Goal: Task Accomplishment & Management: Use online tool/utility

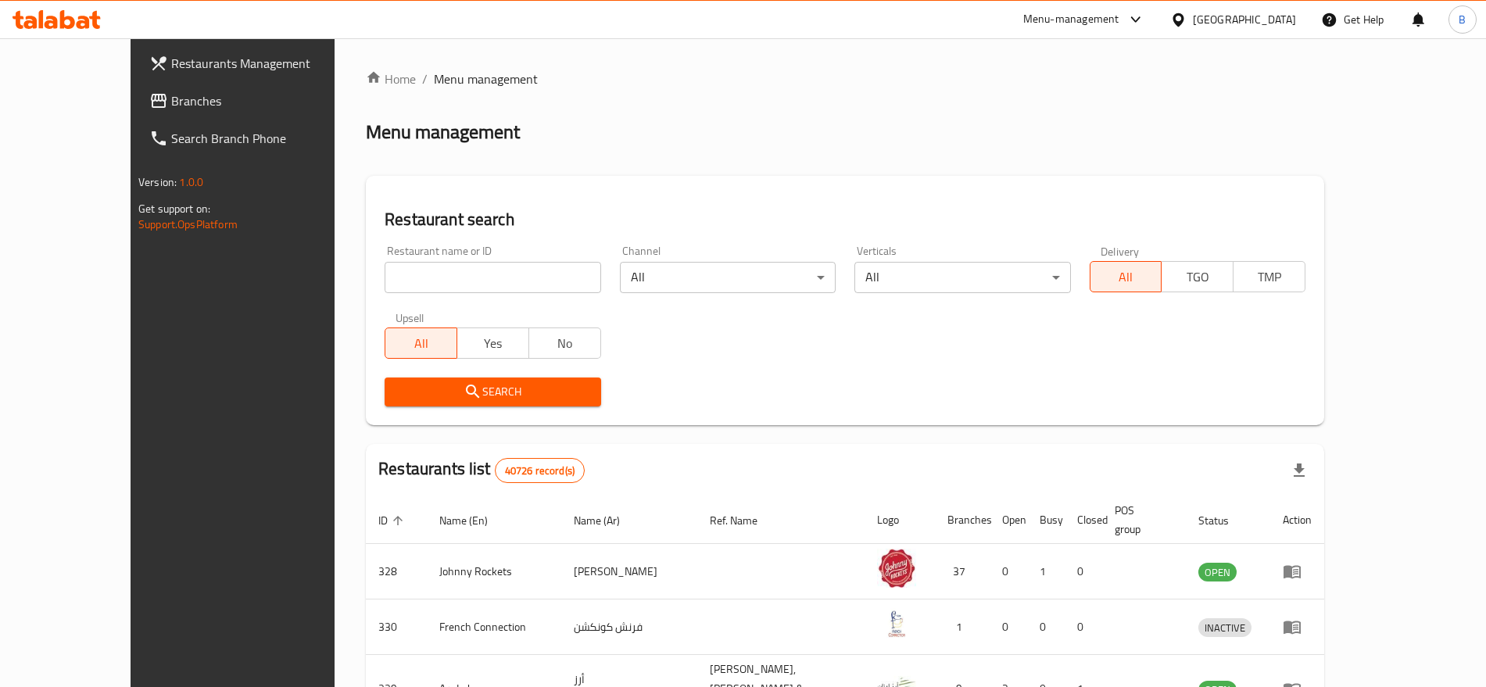
click at [171, 93] on span "Branches" at bounding box center [268, 100] width 195 height 19
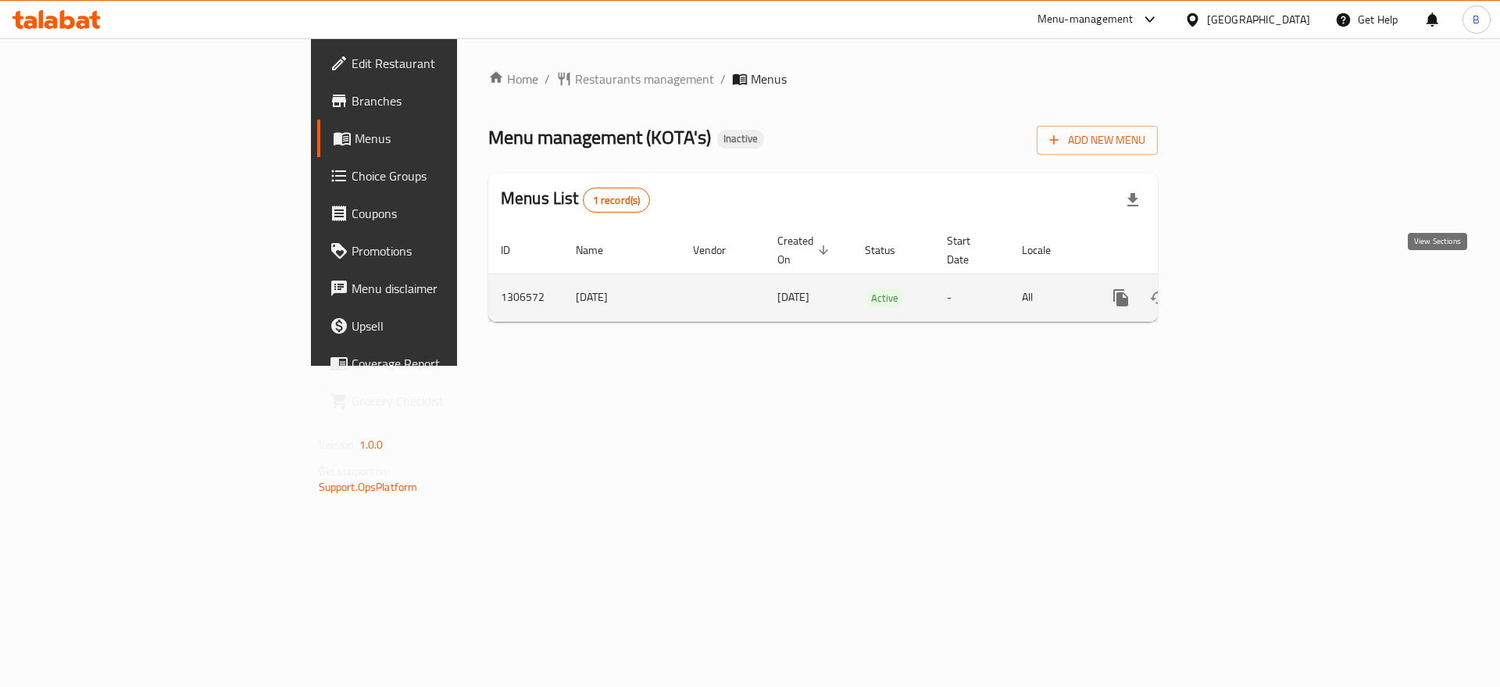
click at [1243, 288] on icon "enhanced table" at bounding box center [1234, 297] width 19 height 19
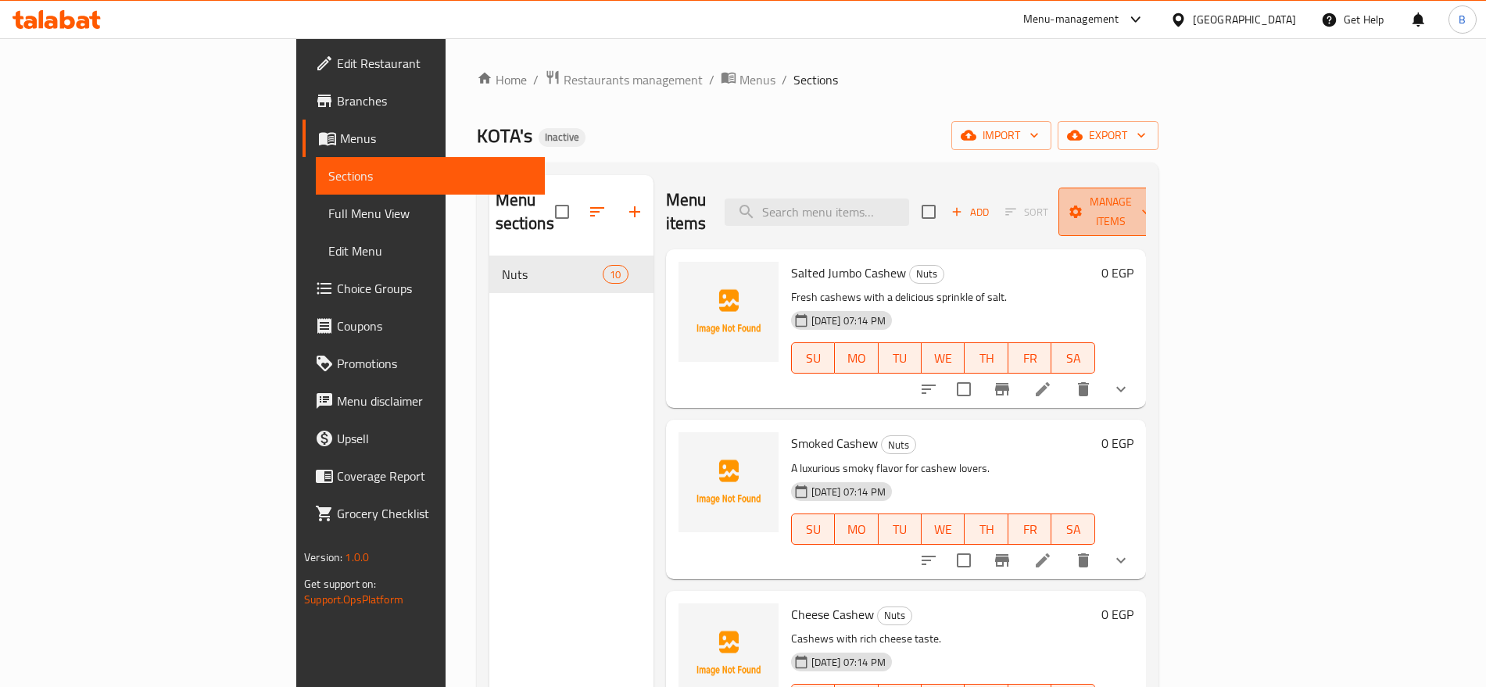
click at [1150, 192] on span "Manage items" at bounding box center [1111, 211] width 80 height 39
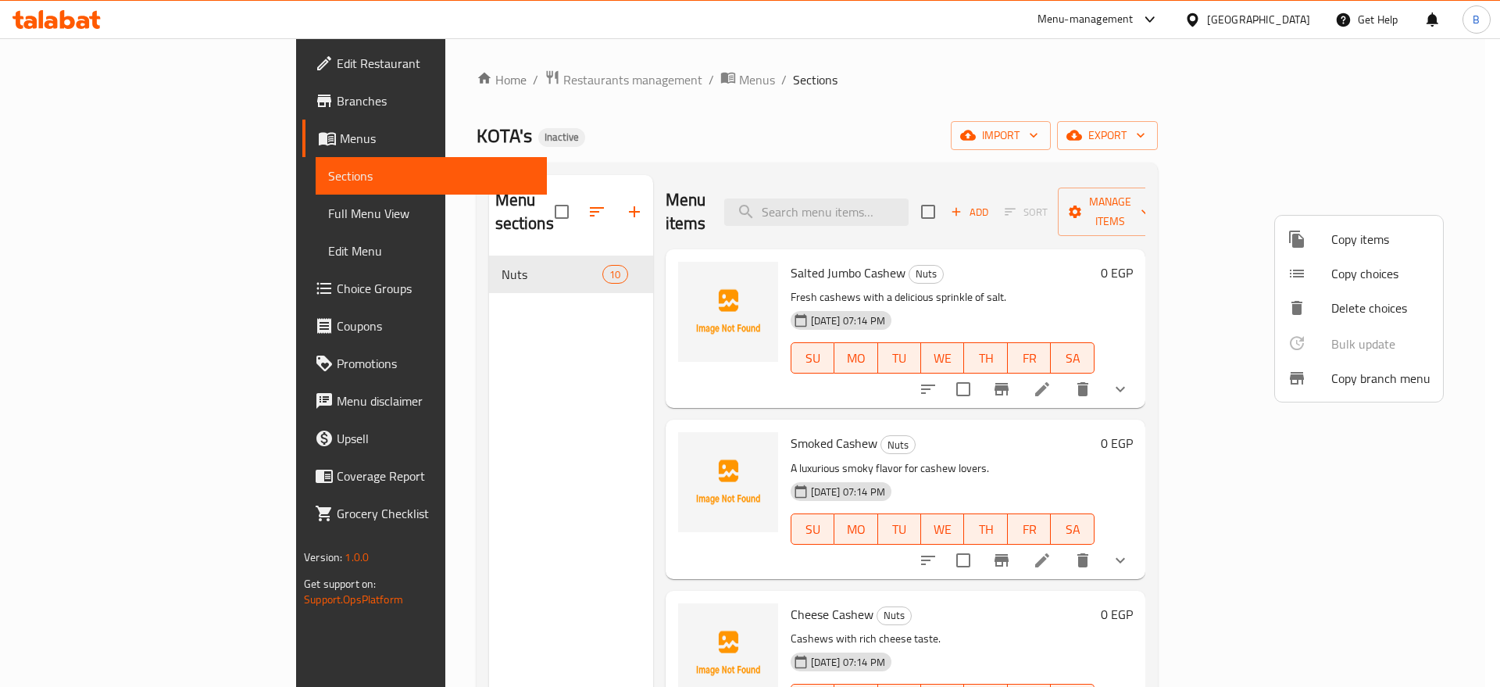
click at [1382, 139] on div at bounding box center [750, 343] width 1500 height 687
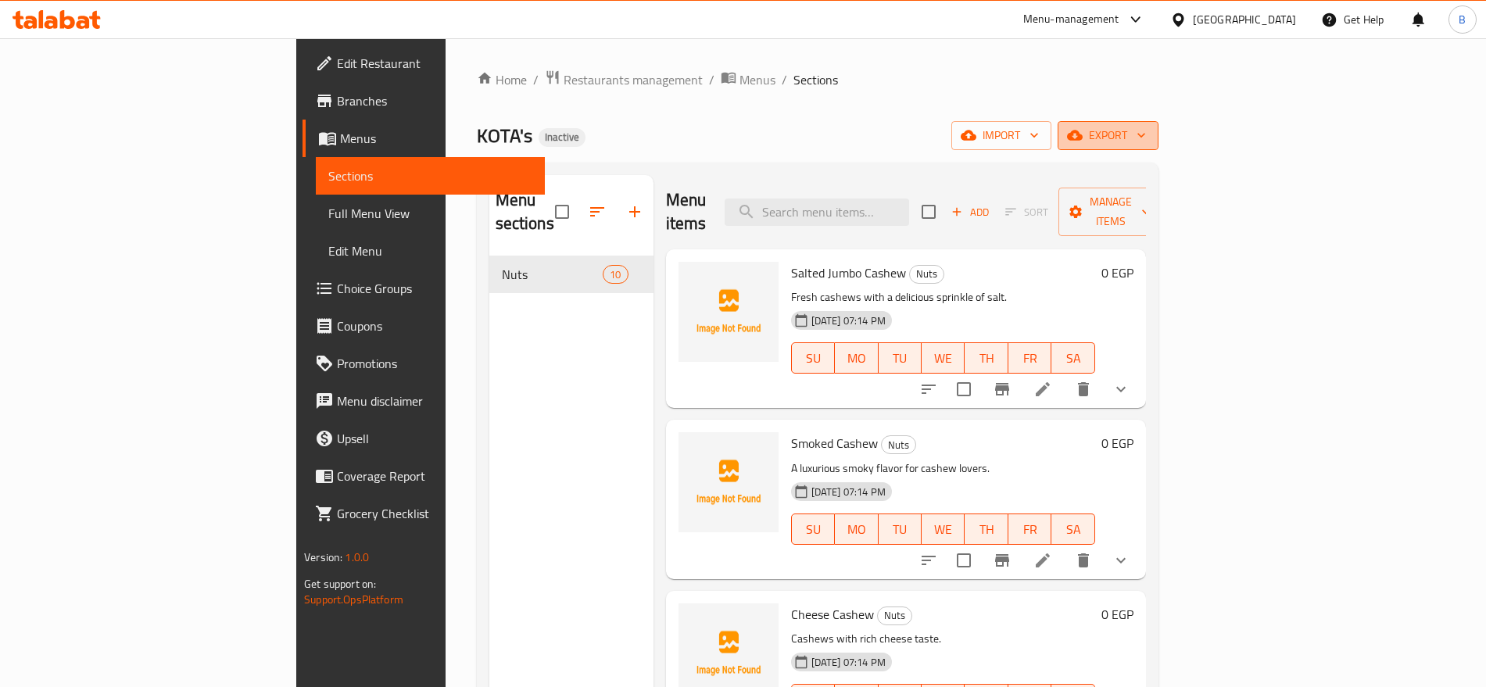
click at [1146, 138] on span "export" at bounding box center [1108, 136] width 76 height 20
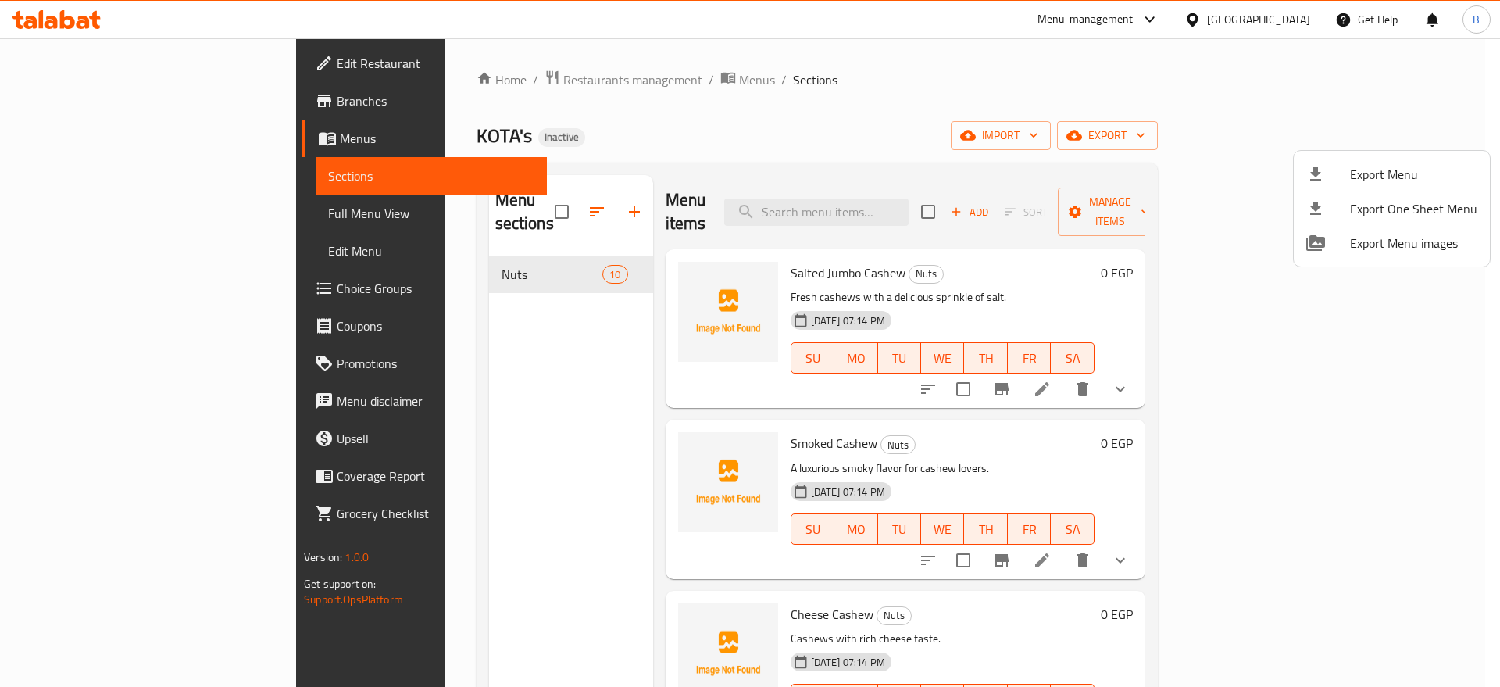
click at [1318, 134] on div at bounding box center [750, 343] width 1500 height 687
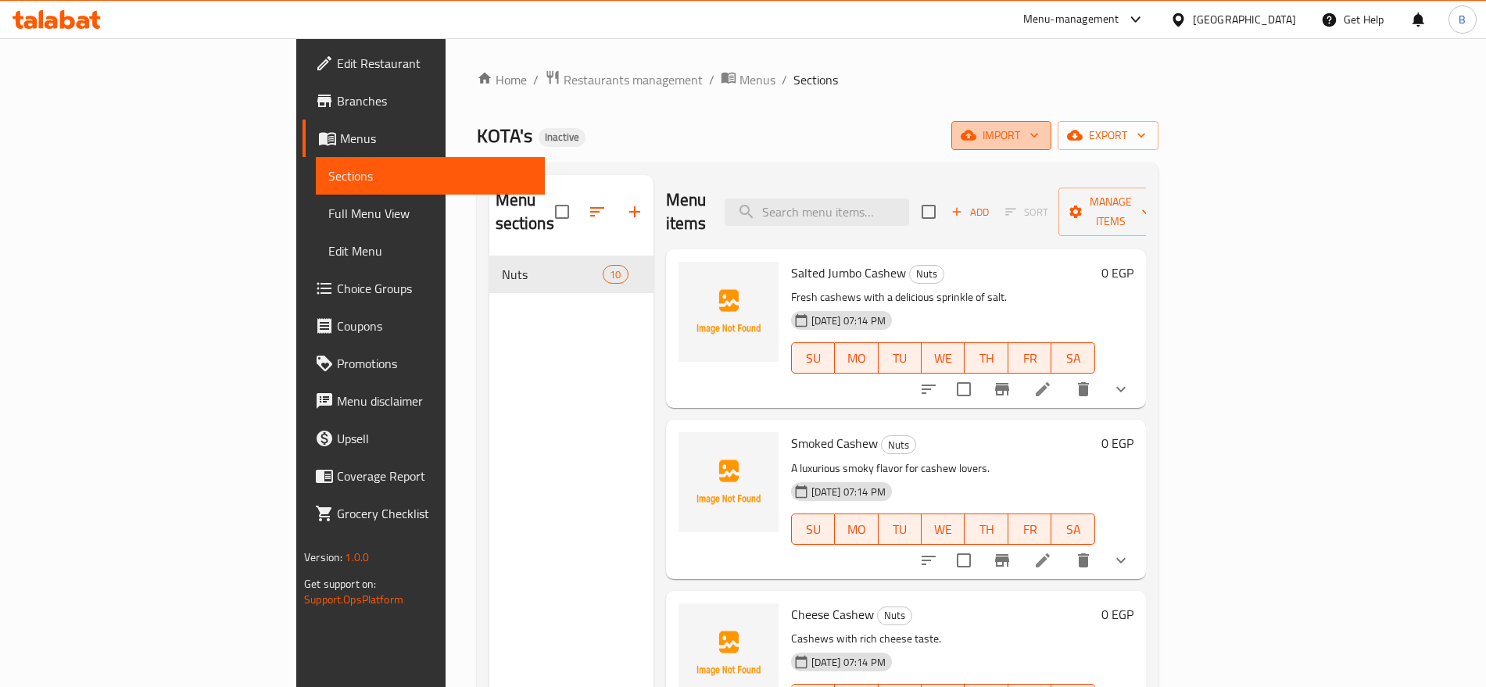
click at [1039, 136] on span "import" at bounding box center [1001, 136] width 75 height 20
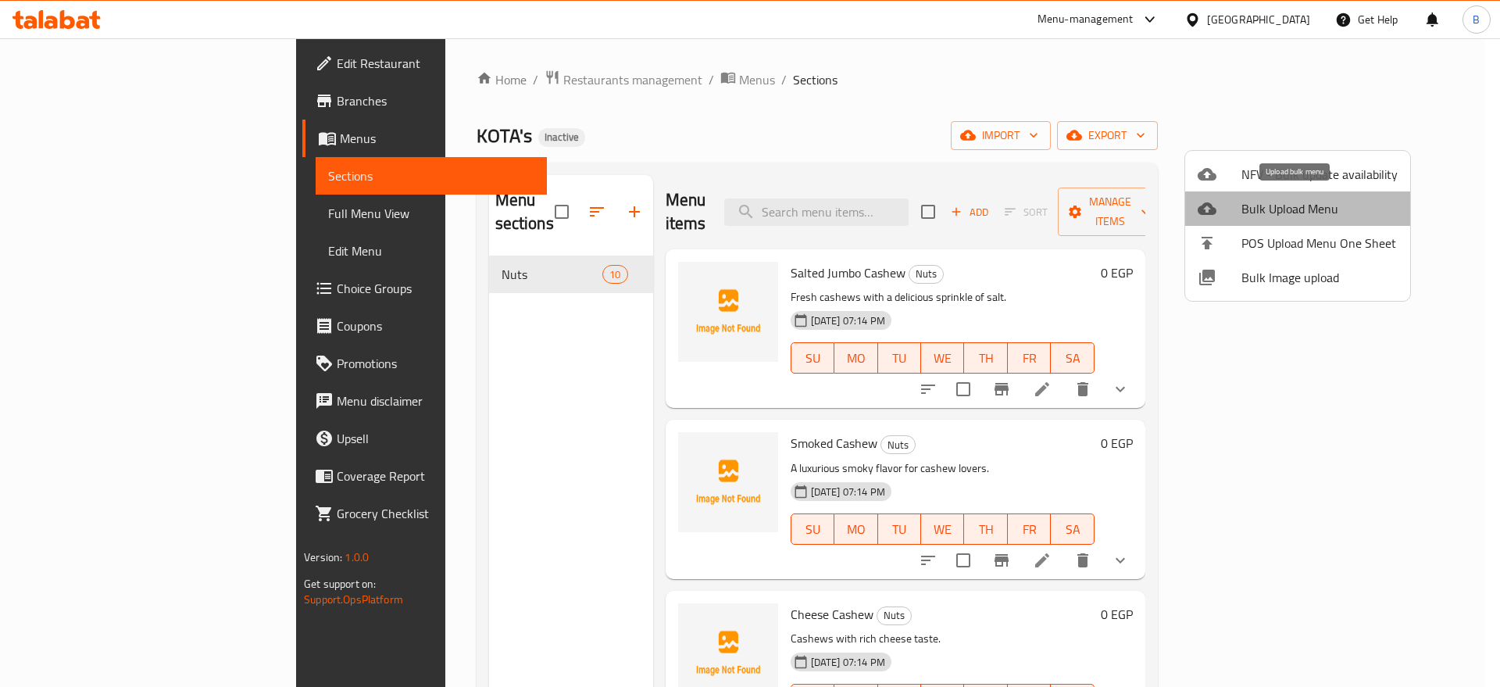
click at [1315, 216] on span "Bulk Upload Menu" at bounding box center [1320, 208] width 156 height 19
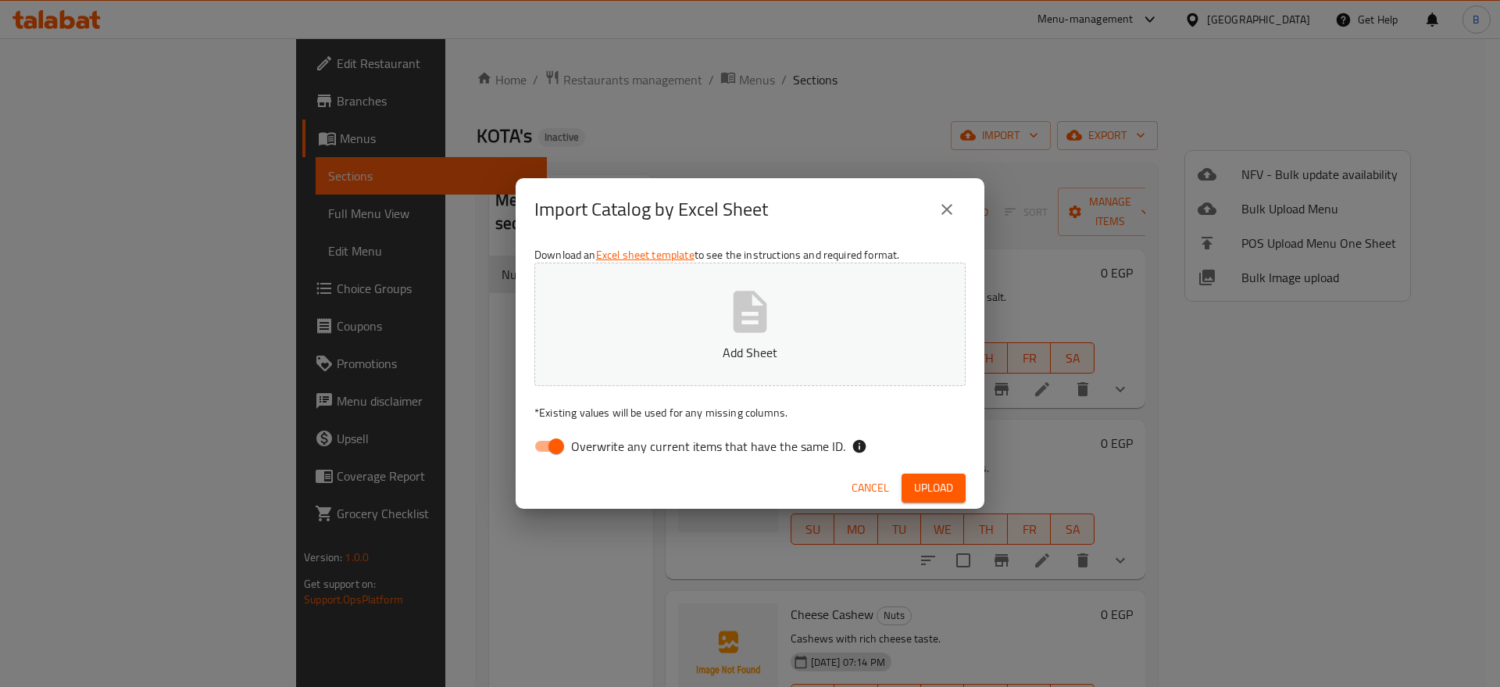
click at [574, 450] on span "Overwrite any current items that have the same ID." at bounding box center [708, 446] width 274 height 19
click at [574, 450] on input "Overwrite any current items that have the same ID." at bounding box center [556, 446] width 89 height 30
checkbox input "false"
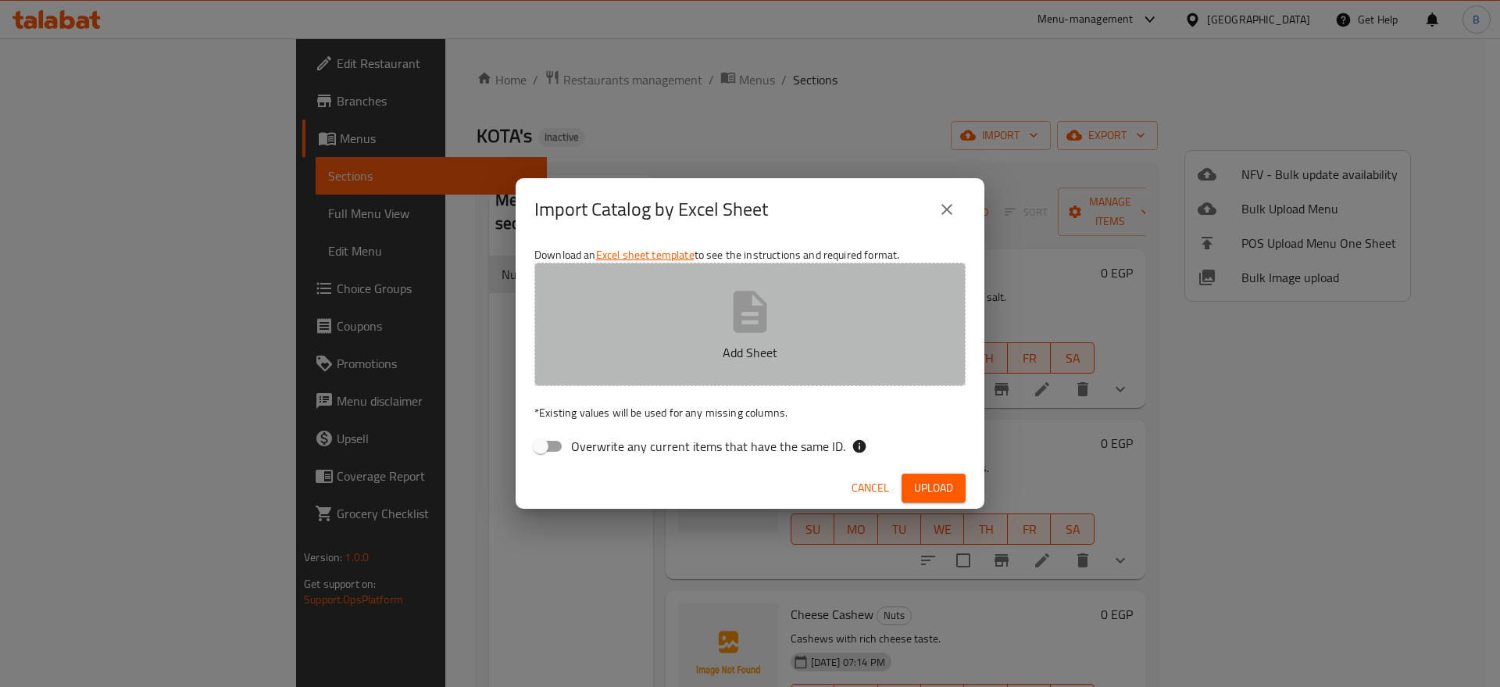
click at [755, 353] on p "Add Sheet" at bounding box center [750, 352] width 383 height 19
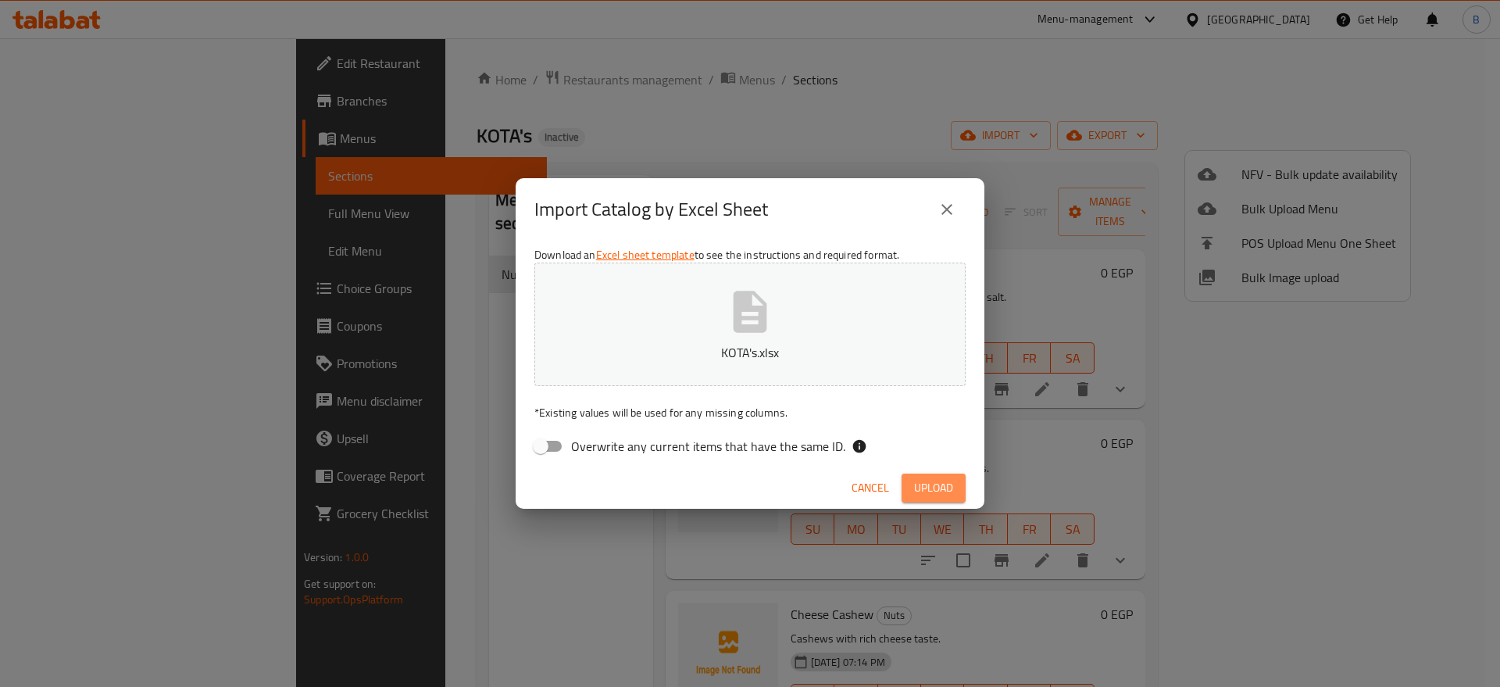
click at [924, 474] on button "Upload" at bounding box center [934, 488] width 64 height 29
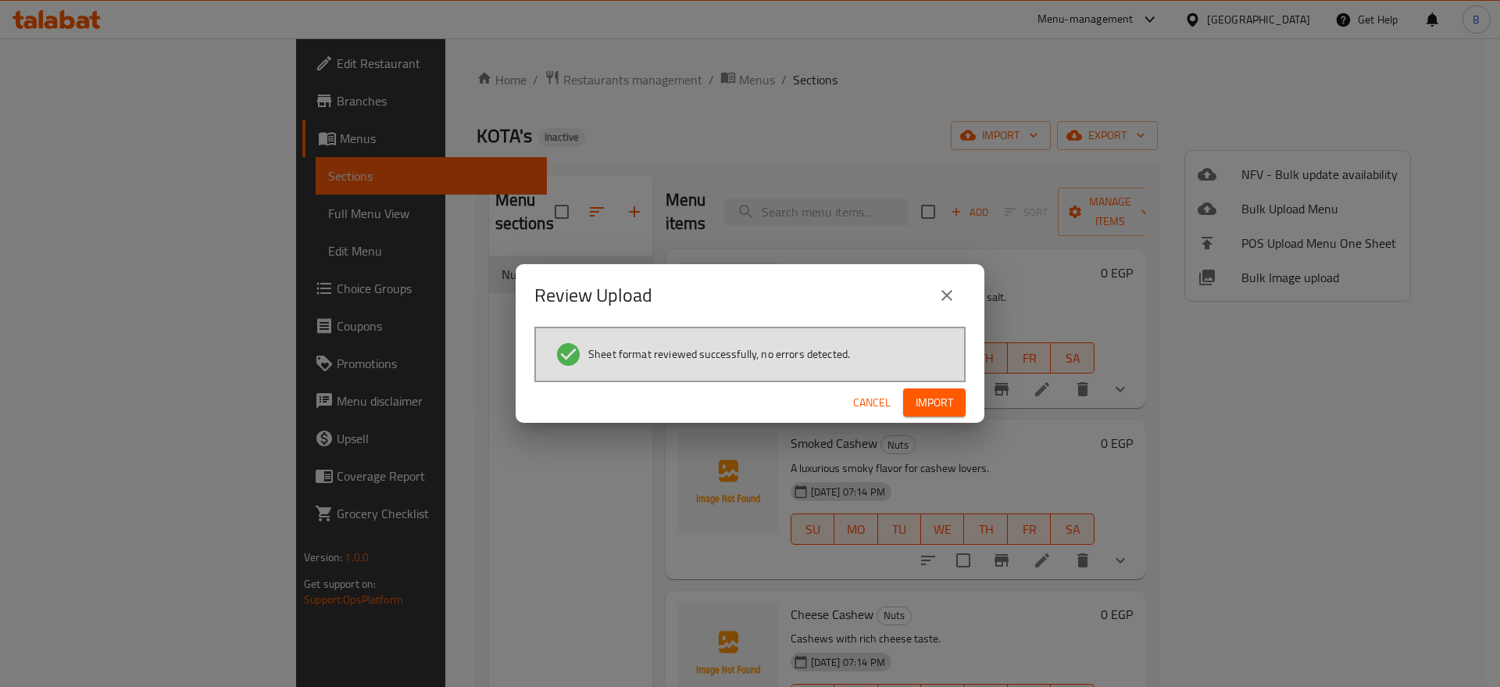
click at [941, 401] on span "Import" at bounding box center [935, 403] width 38 height 20
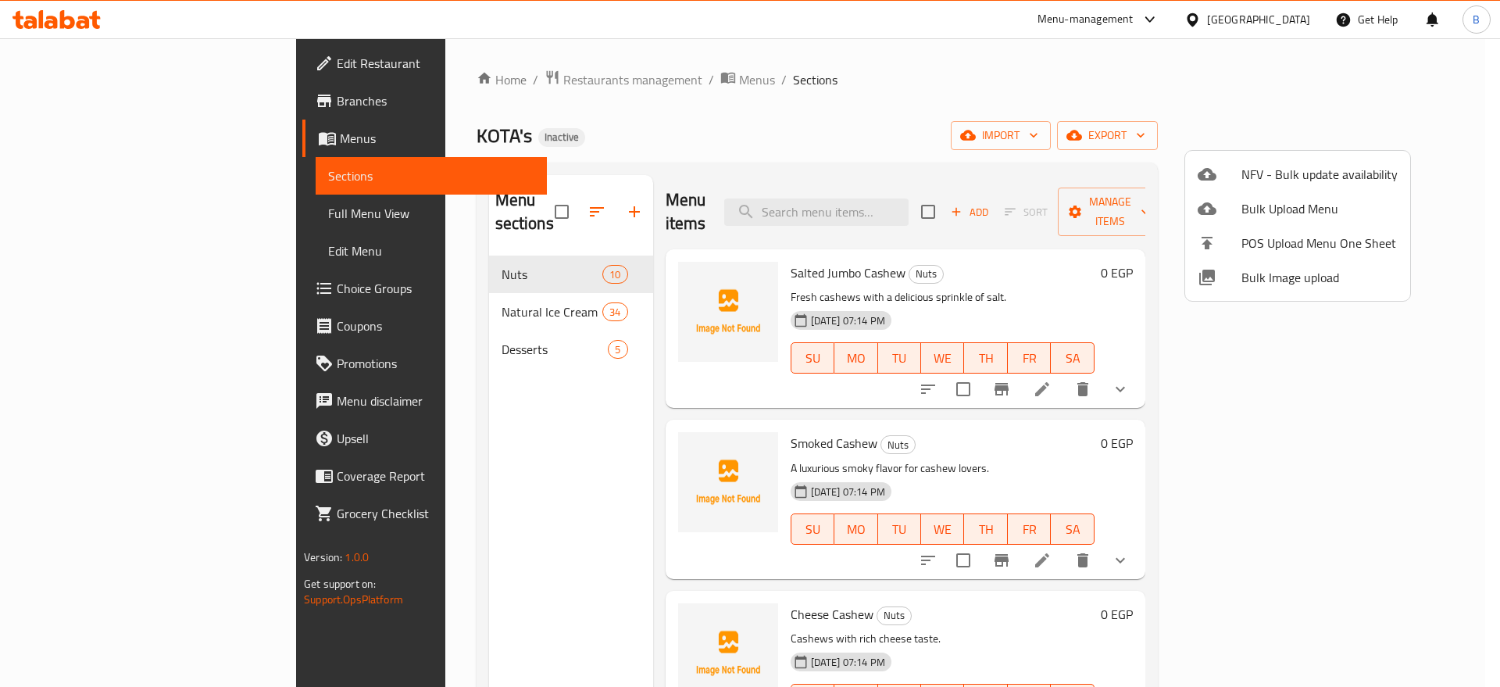
click at [688, 128] on div at bounding box center [750, 343] width 1500 height 687
